Goal: Transaction & Acquisition: Purchase product/service

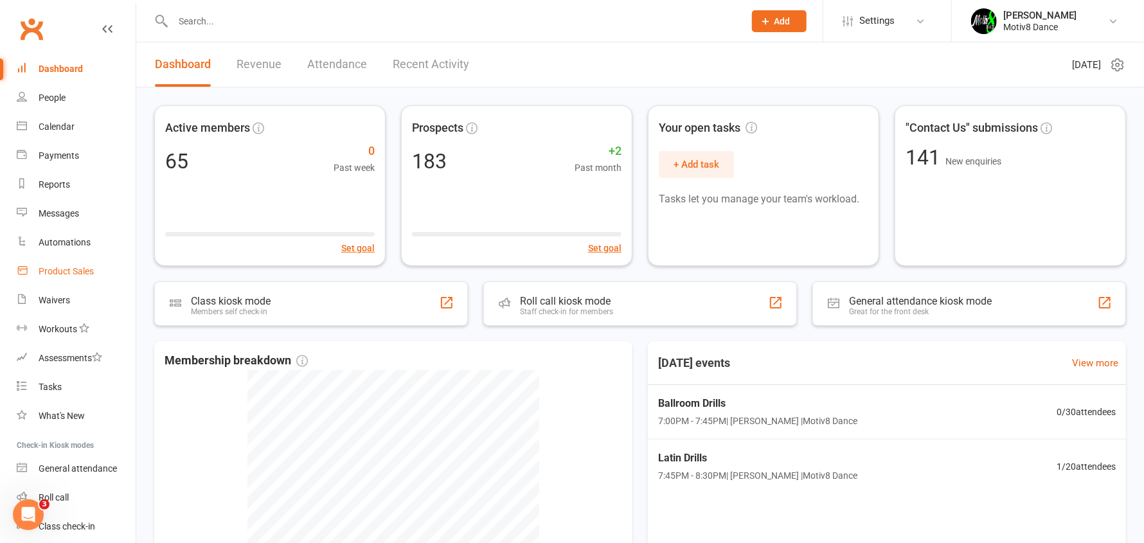
click at [65, 266] on div "Product Sales" at bounding box center [66, 271] width 55 height 10
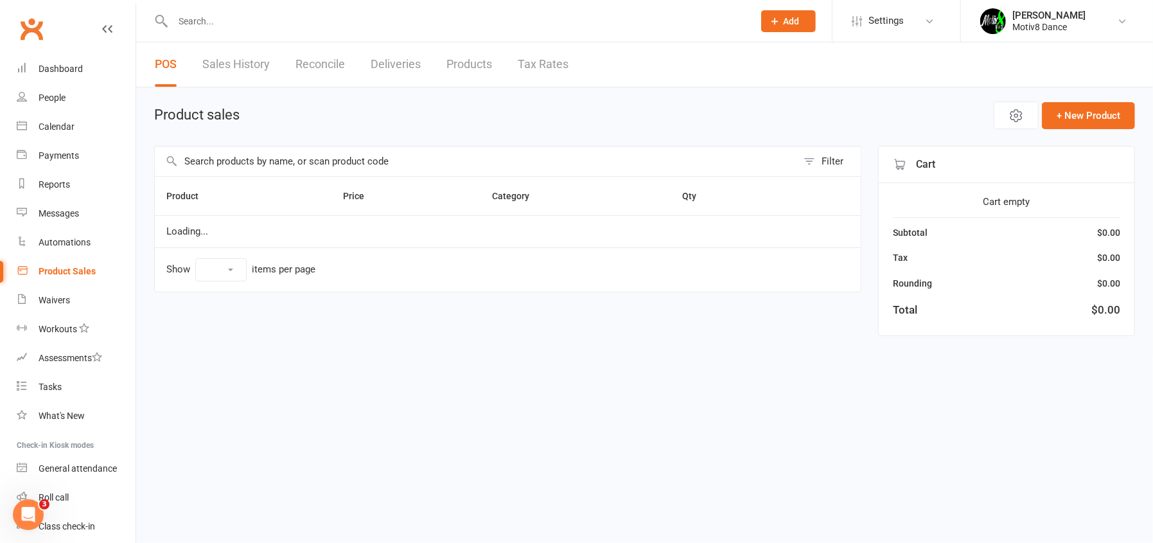
select select "10"
click at [211, 57] on link "Sales History" at bounding box center [235, 64] width 67 height 44
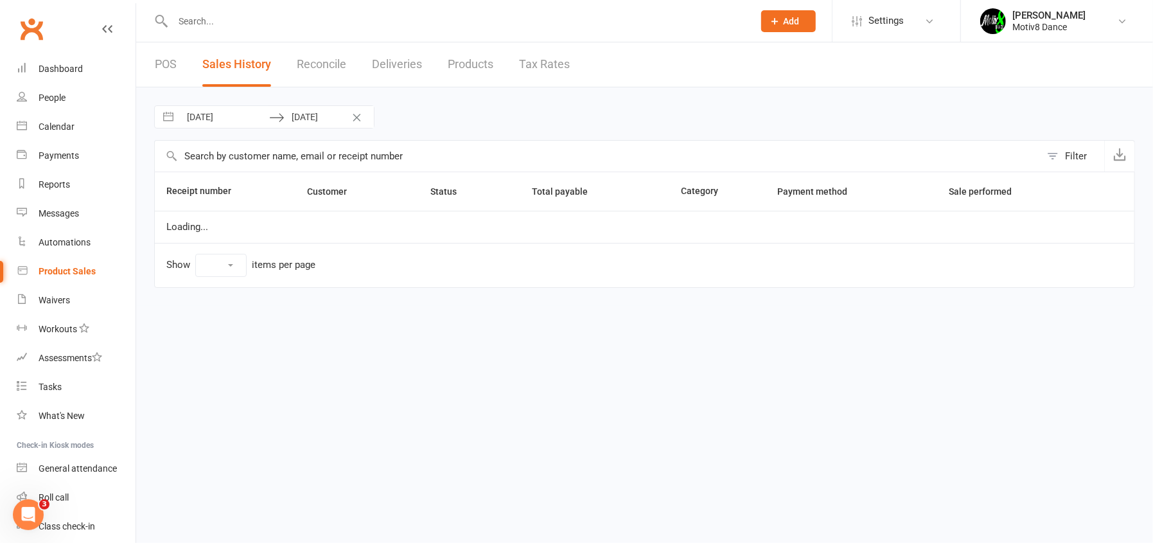
select select "100"
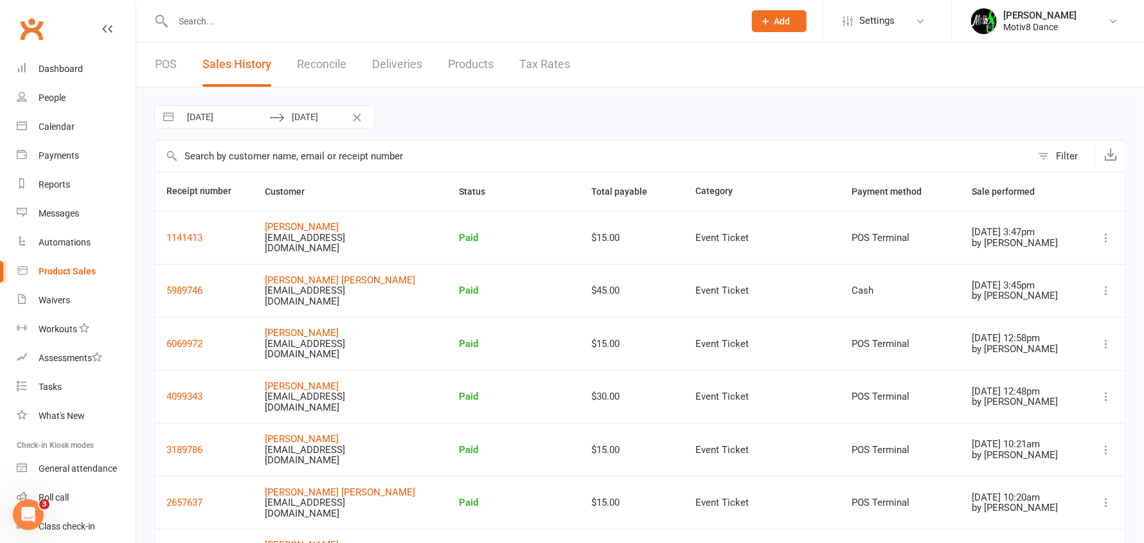
click at [155, 67] on link "POS" at bounding box center [166, 64] width 22 height 44
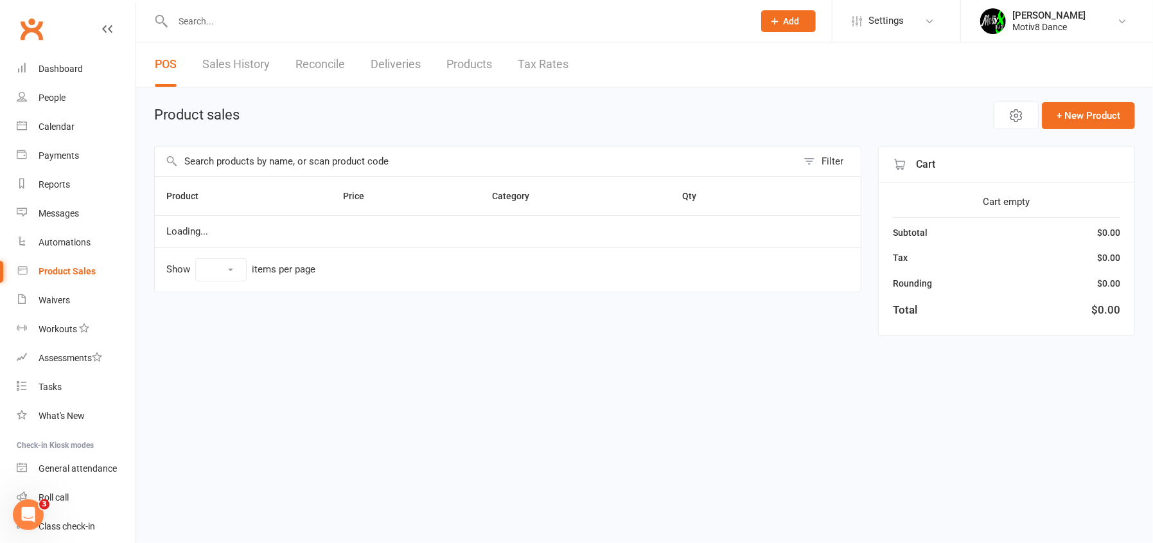
select select "10"
